Goal: Contribute content

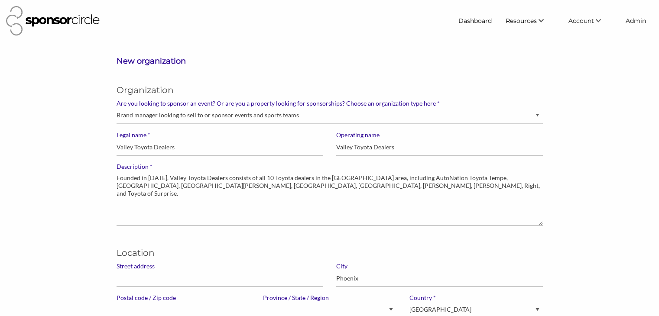
select select "Sponsor"
select select "Arizona"
select select "United States of America"
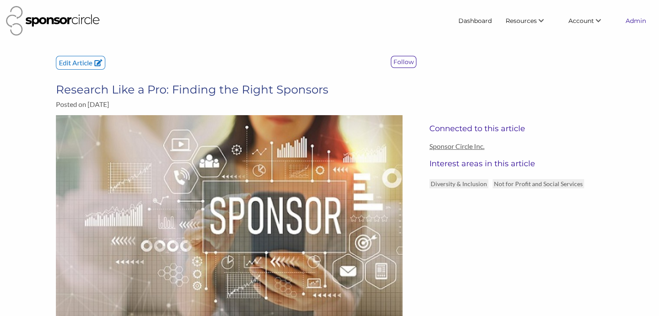
click at [633, 22] on link "Admin" at bounding box center [636, 21] width 34 height 16
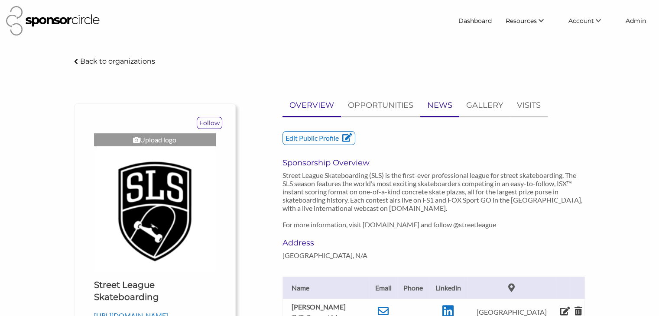
click at [435, 108] on p "NEWS" at bounding box center [439, 105] width 25 height 13
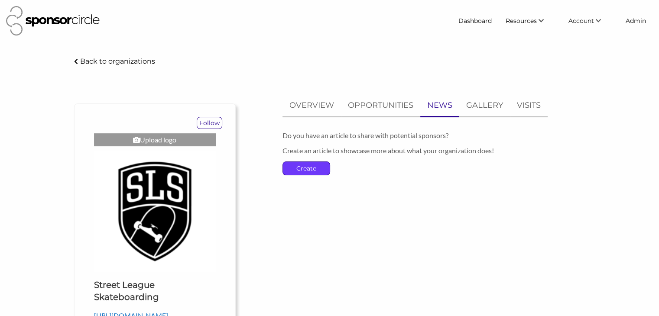
click at [307, 170] on p "Create" at bounding box center [306, 168] width 47 height 13
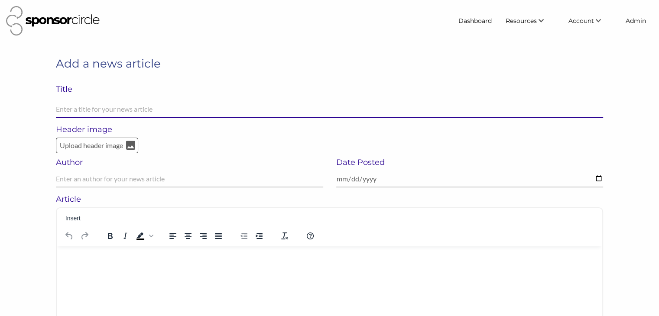
click at [236, 111] on input "text" at bounding box center [329, 109] width 547 height 17
paste input "Stake and Street League Skateboarding Set to Reimagine Street Skate With Global…"
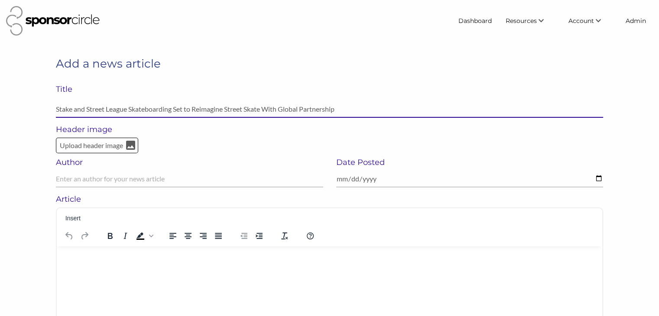
type input "Stake and Street League Skateboarding Set to Reimagine Street Skate With Global…"
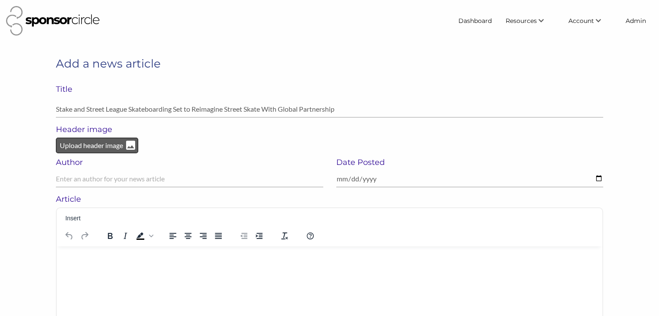
click at [70, 146] on p "Upload header image" at bounding box center [91, 145] width 65 height 11
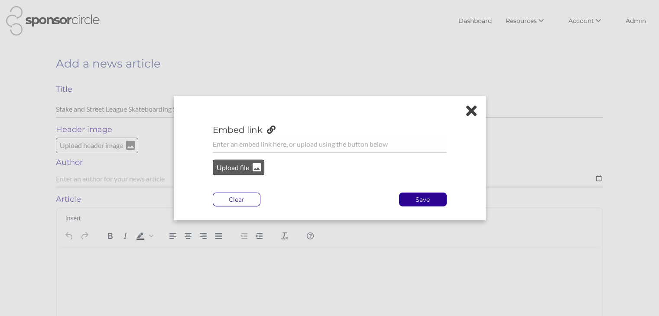
click at [224, 167] on p "Upload file" at bounding box center [233, 167] width 35 height 11
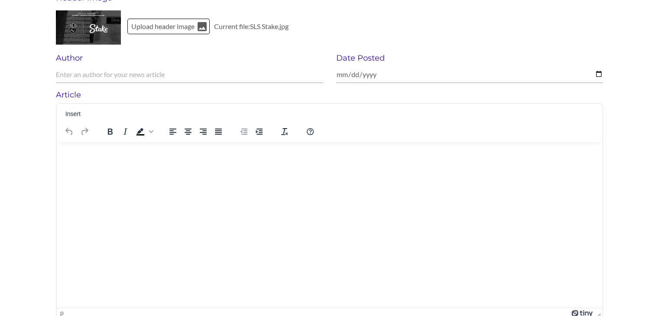
scroll to position [133, 0]
click at [247, 163] on html at bounding box center [330, 151] width 546 height 23
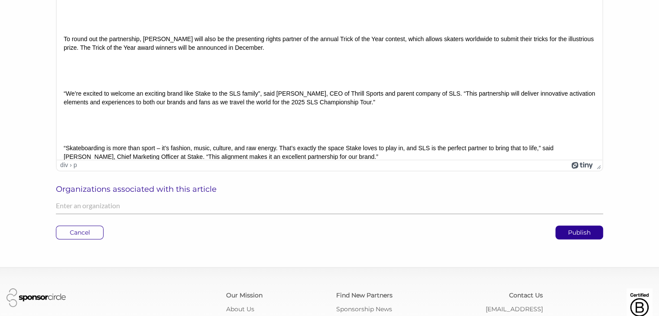
scroll to position [280, 0]
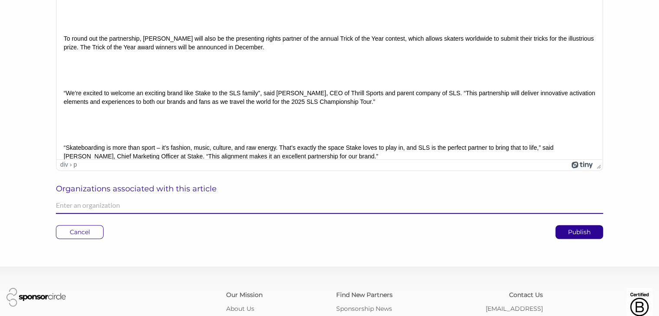
click at [326, 209] on input "text" at bounding box center [329, 205] width 547 height 17
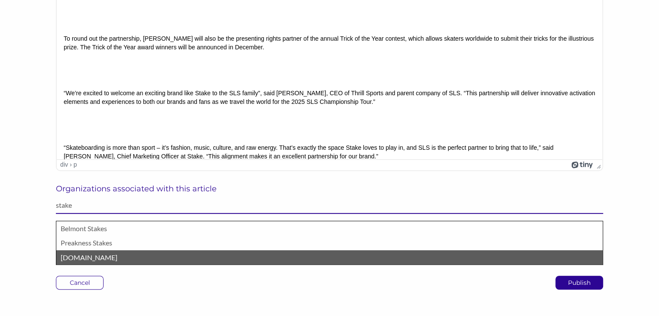
type input "stake"
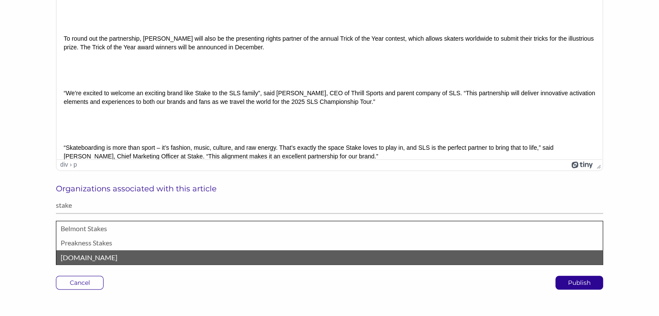
click at [205, 257] on p "[DOMAIN_NAME]" at bounding box center [330, 257] width 538 height 11
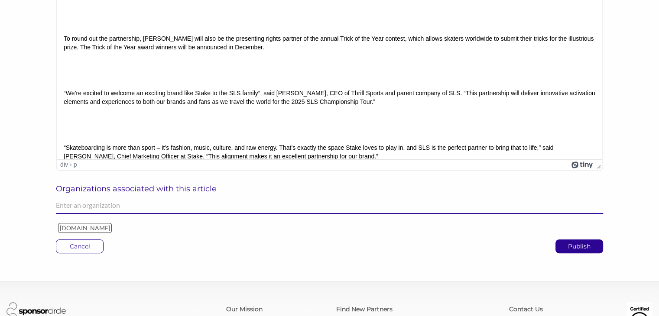
click at [195, 207] on input "text" at bounding box center [329, 205] width 547 height 17
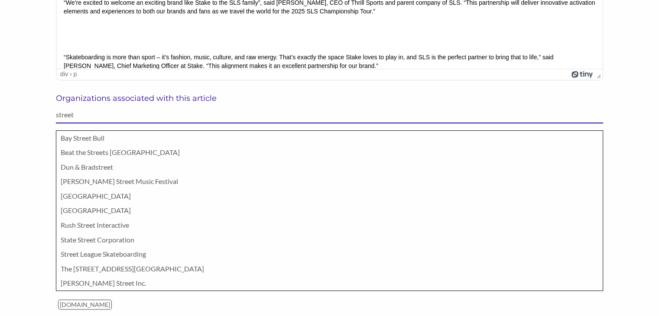
scroll to position [372, 0]
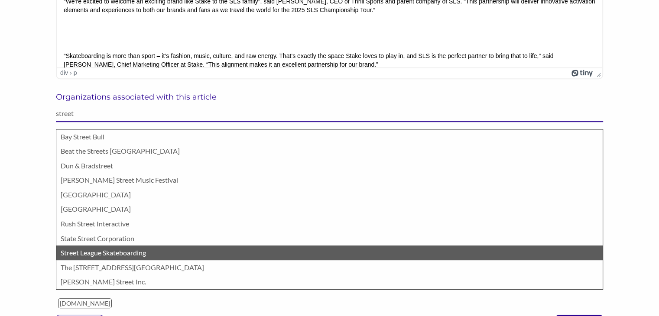
type input "street"
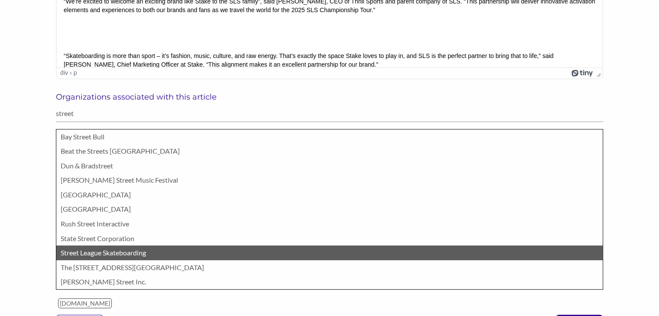
click at [146, 251] on p "Street League Skateboarding" at bounding box center [330, 252] width 538 height 11
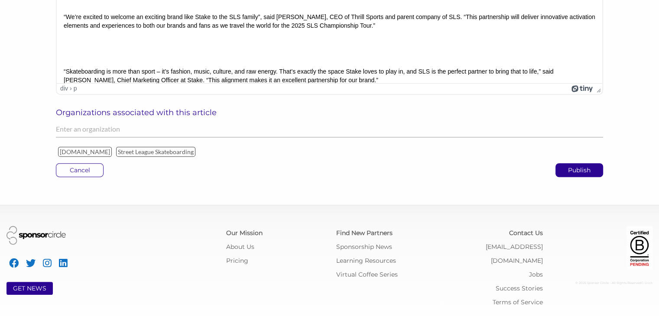
scroll to position [355, 0]
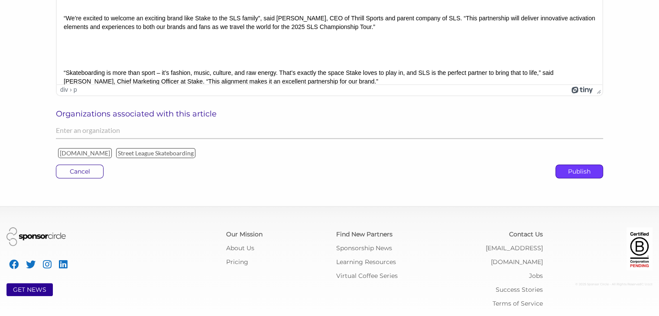
click at [581, 172] on p "Publish" at bounding box center [579, 171] width 47 height 13
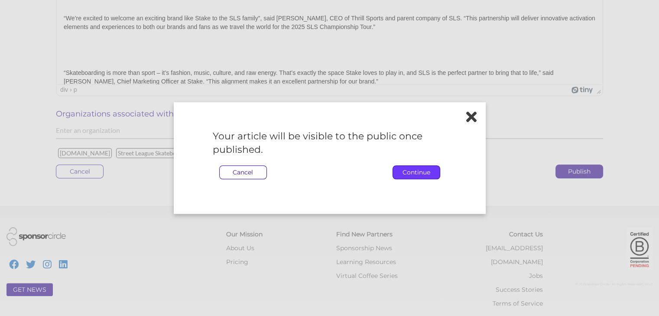
click at [421, 170] on p "Continue" at bounding box center [416, 172] width 47 height 13
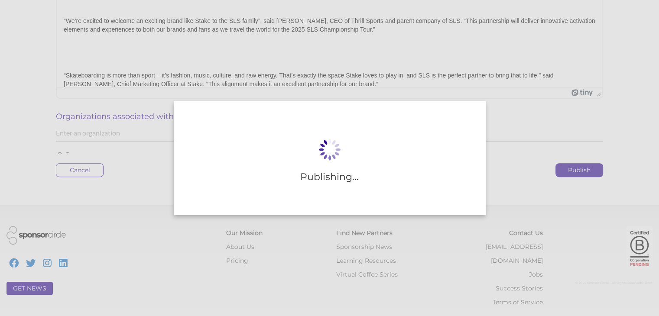
scroll to position [352, 0]
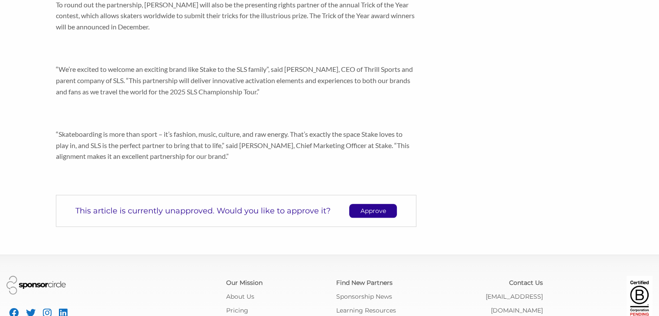
scroll to position [559, 0]
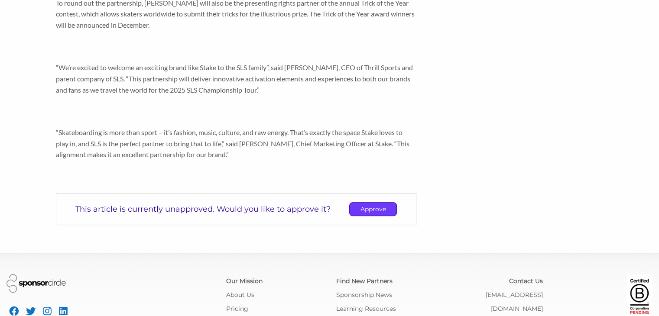
click at [374, 210] on p "Approve" at bounding box center [373, 209] width 47 height 13
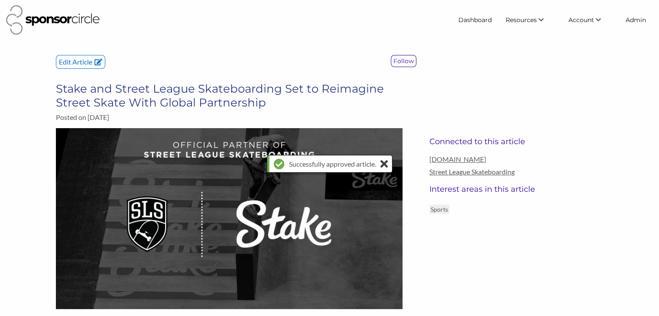
scroll to position [0, 0]
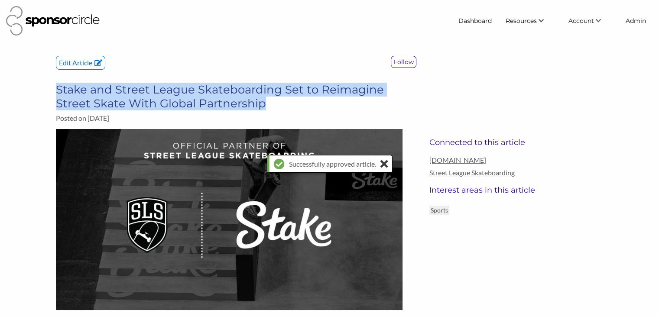
drag, startPoint x: 264, startPoint y: 104, endPoint x: 59, endPoint y: 87, distance: 205.3
click at [59, 87] on h3 "Stake and Street League Skateboarding Set to Reimagine Street Skate With Global…" at bounding box center [236, 97] width 361 height 28
copy h3 "take and Street League Skateboarding Set to Reimagine Street Skate With Global …"
